Goal: Information Seeking & Learning: Learn about a topic

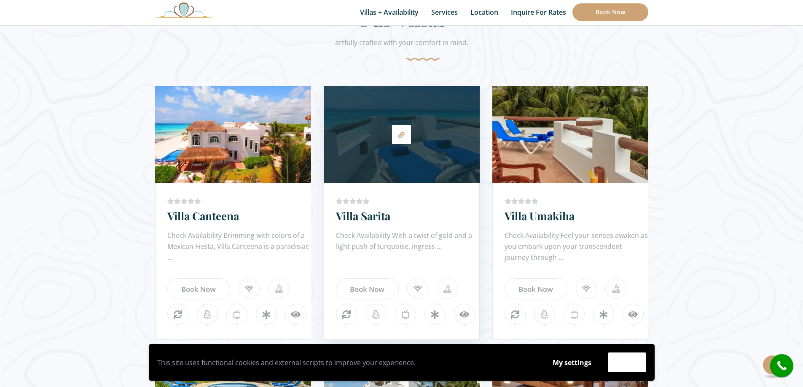
scroll to position [463, 0]
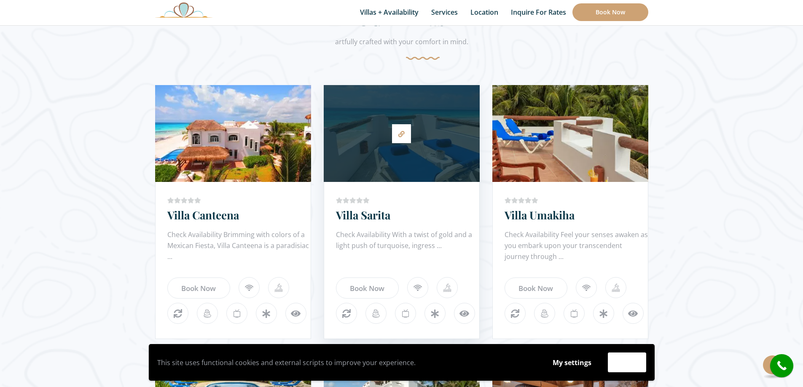
click at [431, 141] on div at bounding box center [402, 133] width 156 height 88
click at [398, 136] on link at bounding box center [401, 133] width 19 height 19
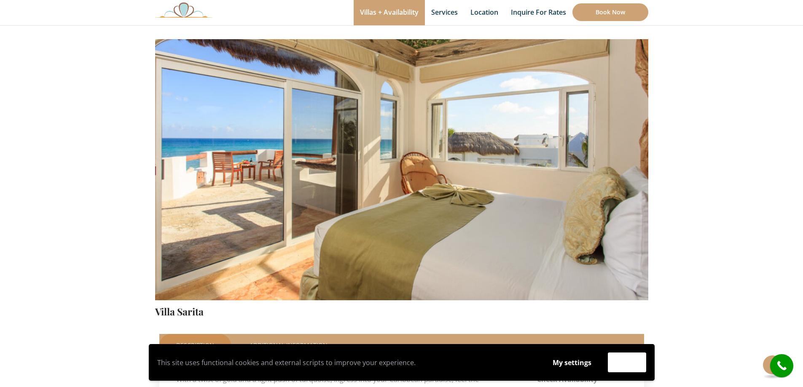
scroll to position [84, 0]
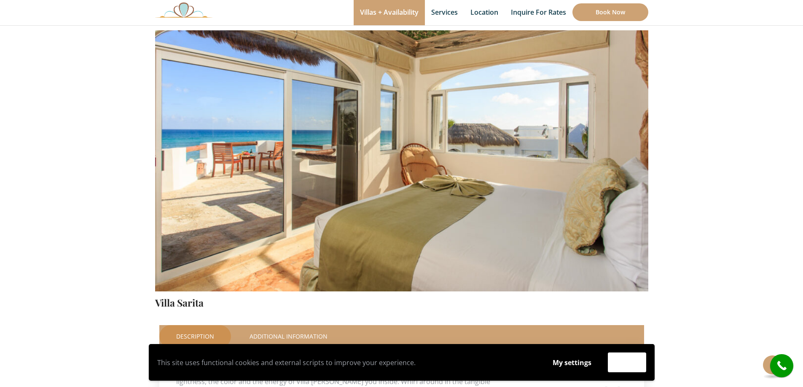
click at [551, 161] on img at bounding box center [401, 129] width 493 height 329
click at [613, 154] on img at bounding box center [401, 129] width 493 height 329
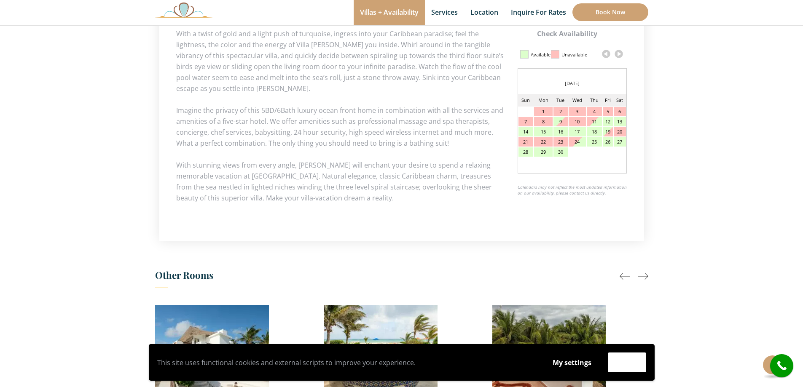
scroll to position [590, 0]
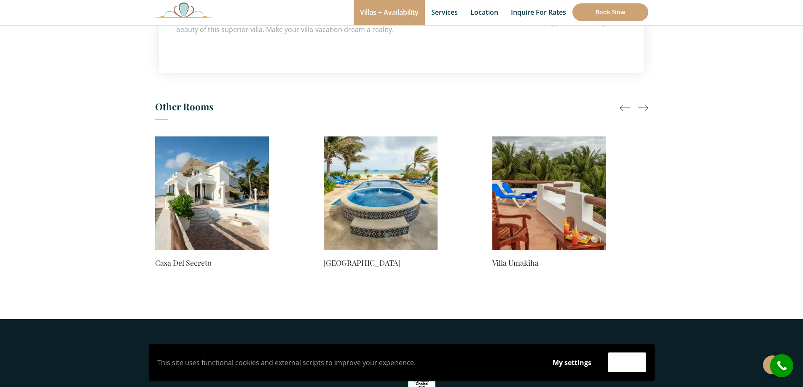
click at [196, 258] on link "Casa Del Secreto" at bounding box center [212, 263] width 114 height 12
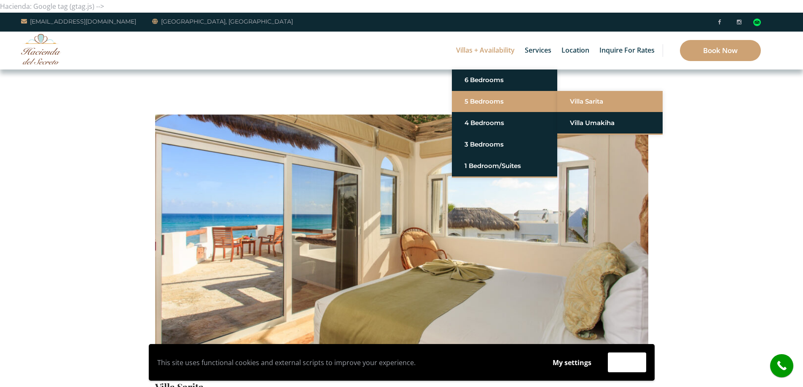
click at [573, 96] on link "Villa Sarita" at bounding box center [610, 101] width 80 height 15
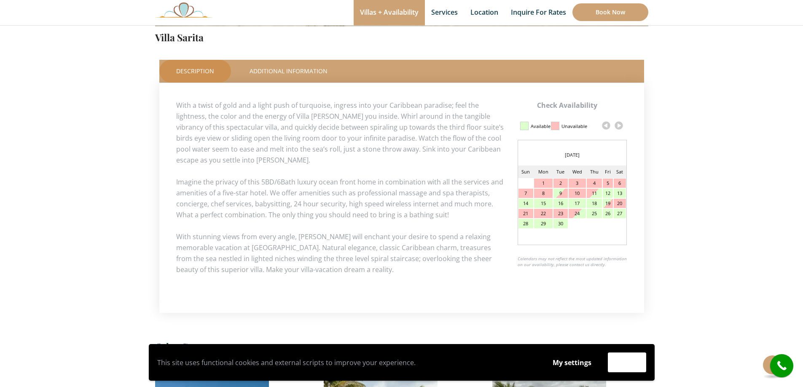
scroll to position [548, 0]
